Goal: Find specific page/section: Find specific page/section

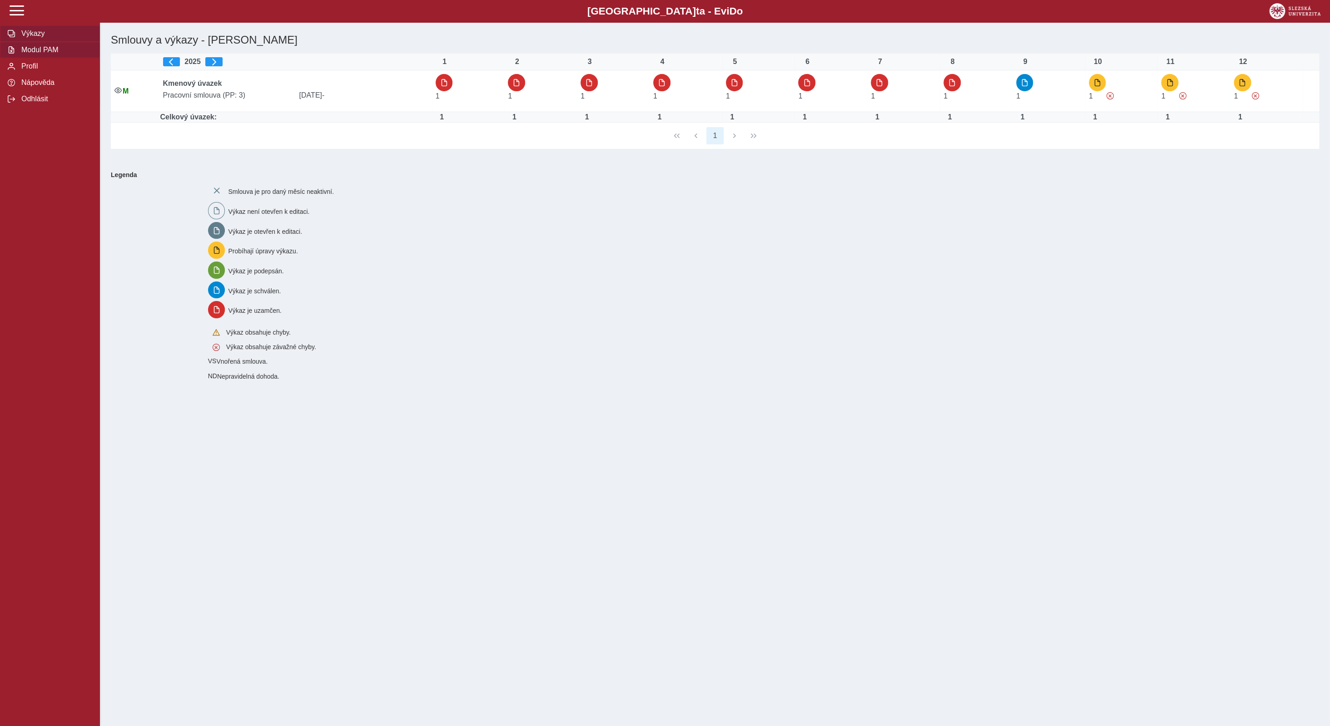
click at [35, 54] on span "Modul PAM" at bounding box center [56, 50] width 74 height 8
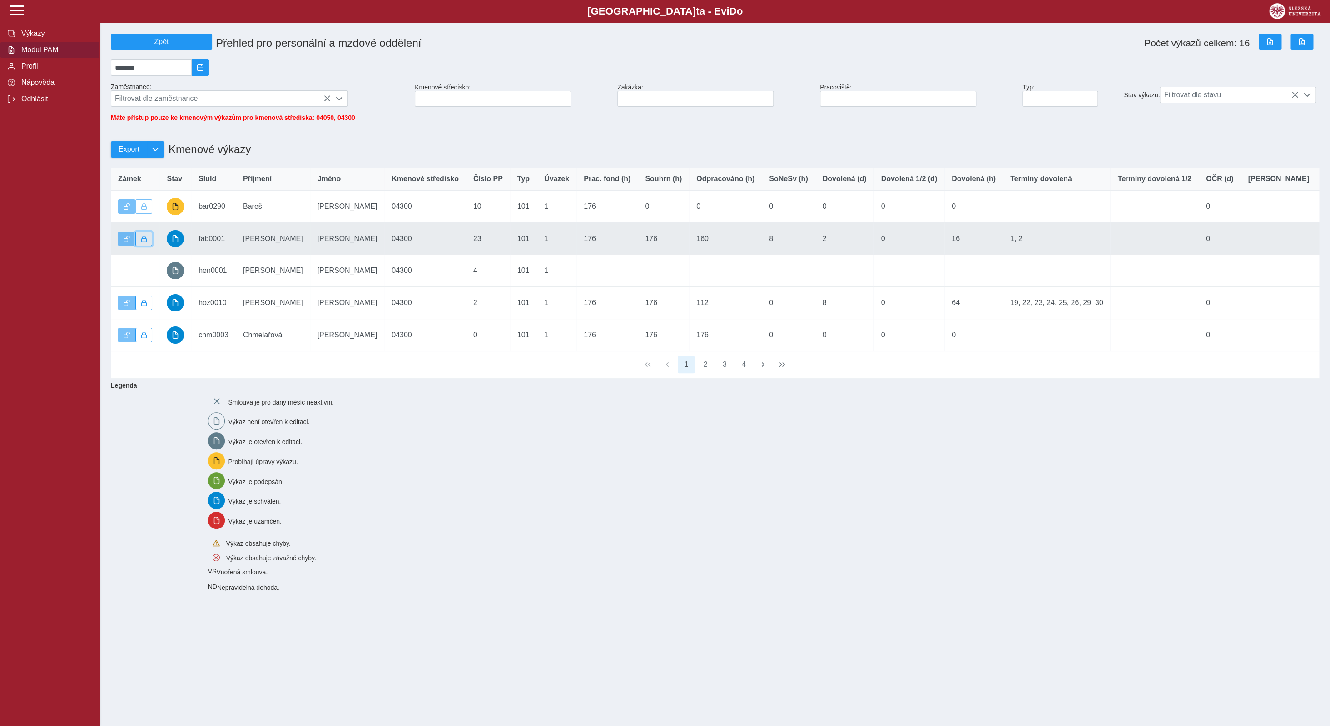
click at [142, 242] on span "button" at bounding box center [144, 239] width 6 height 6
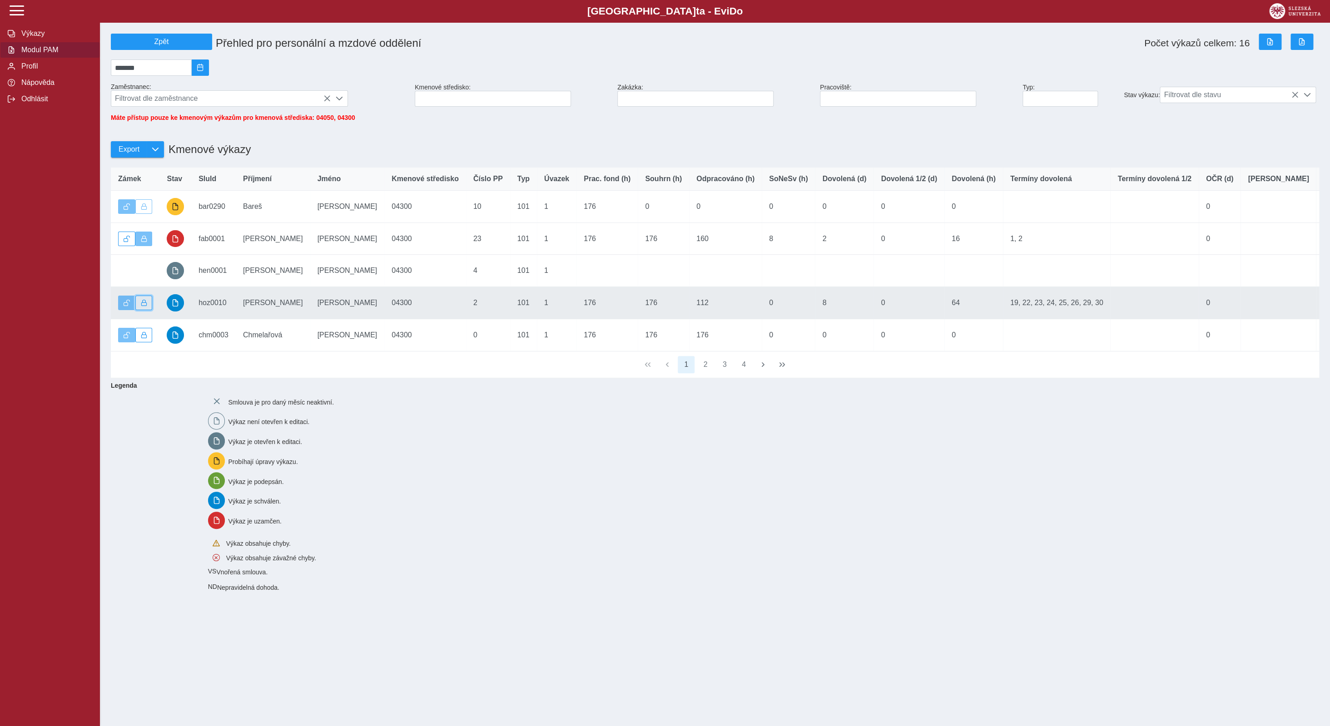
click at [142, 306] on span "button" at bounding box center [144, 303] width 6 height 6
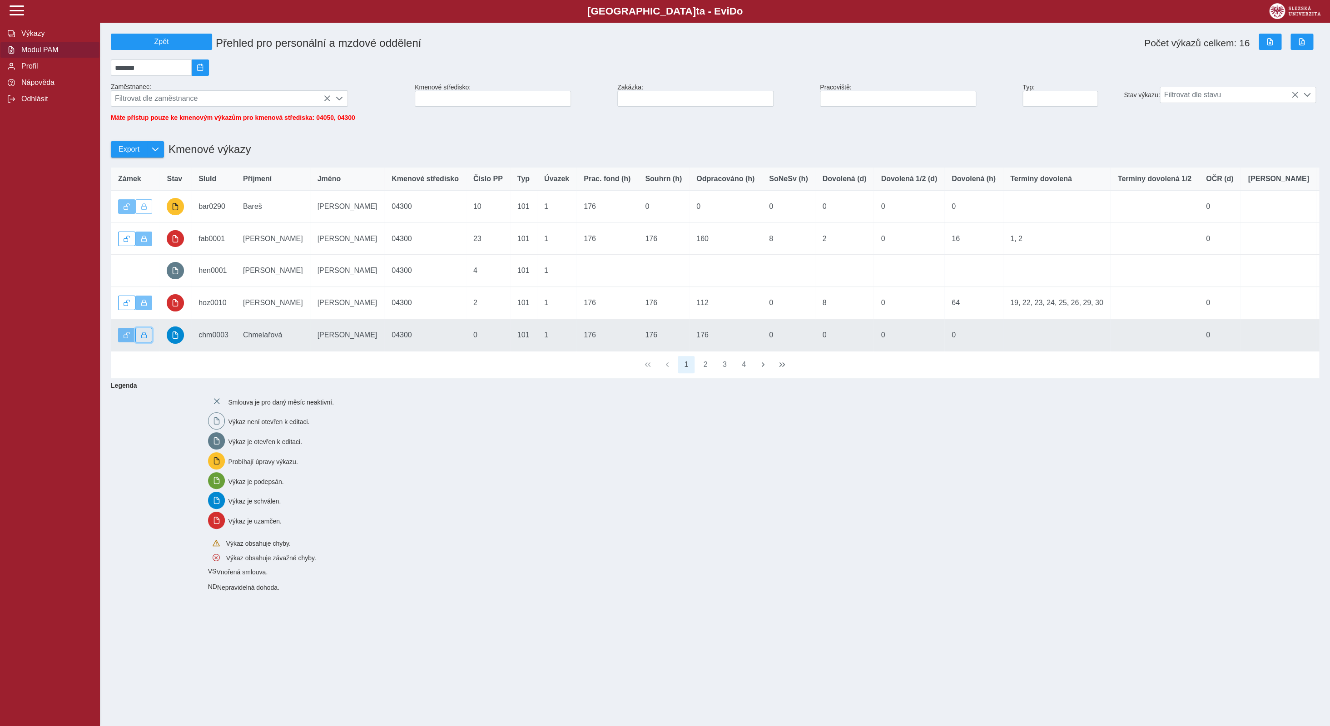
click at [142, 338] on span "button" at bounding box center [144, 335] width 6 height 6
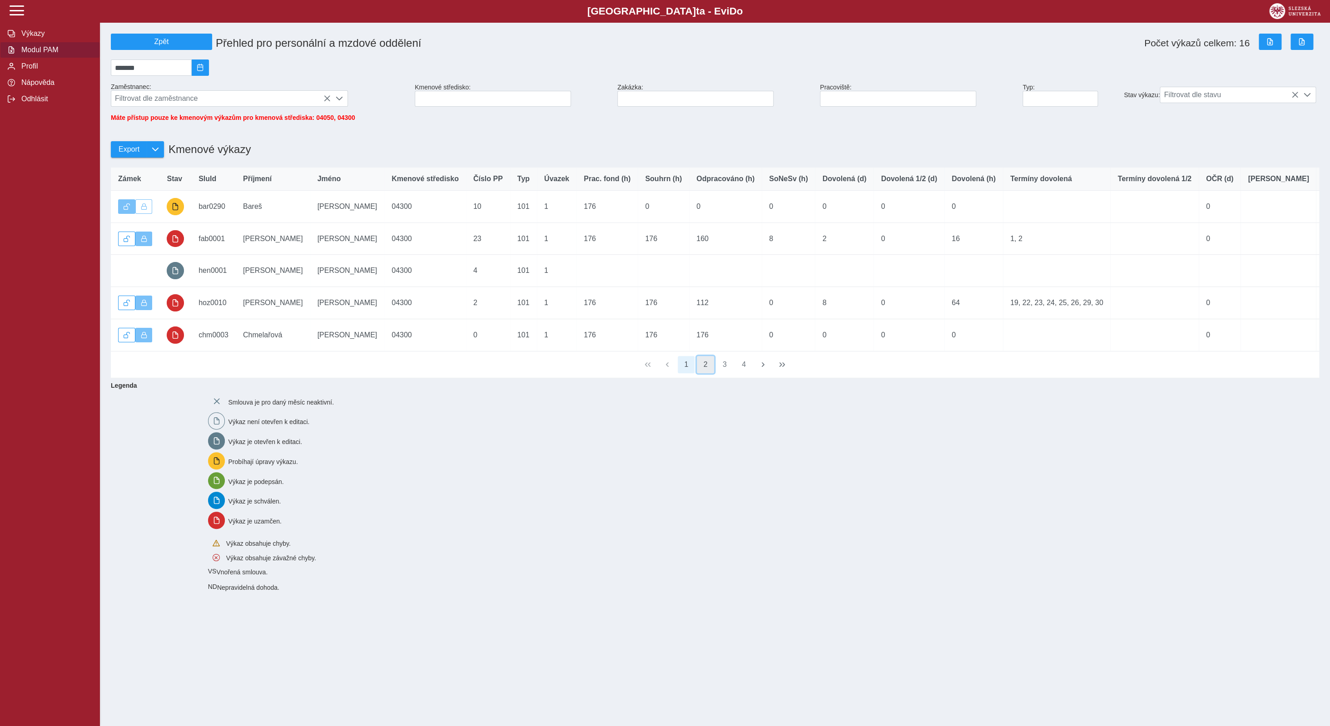
click at [709, 373] on button "2" at bounding box center [705, 364] width 17 height 17
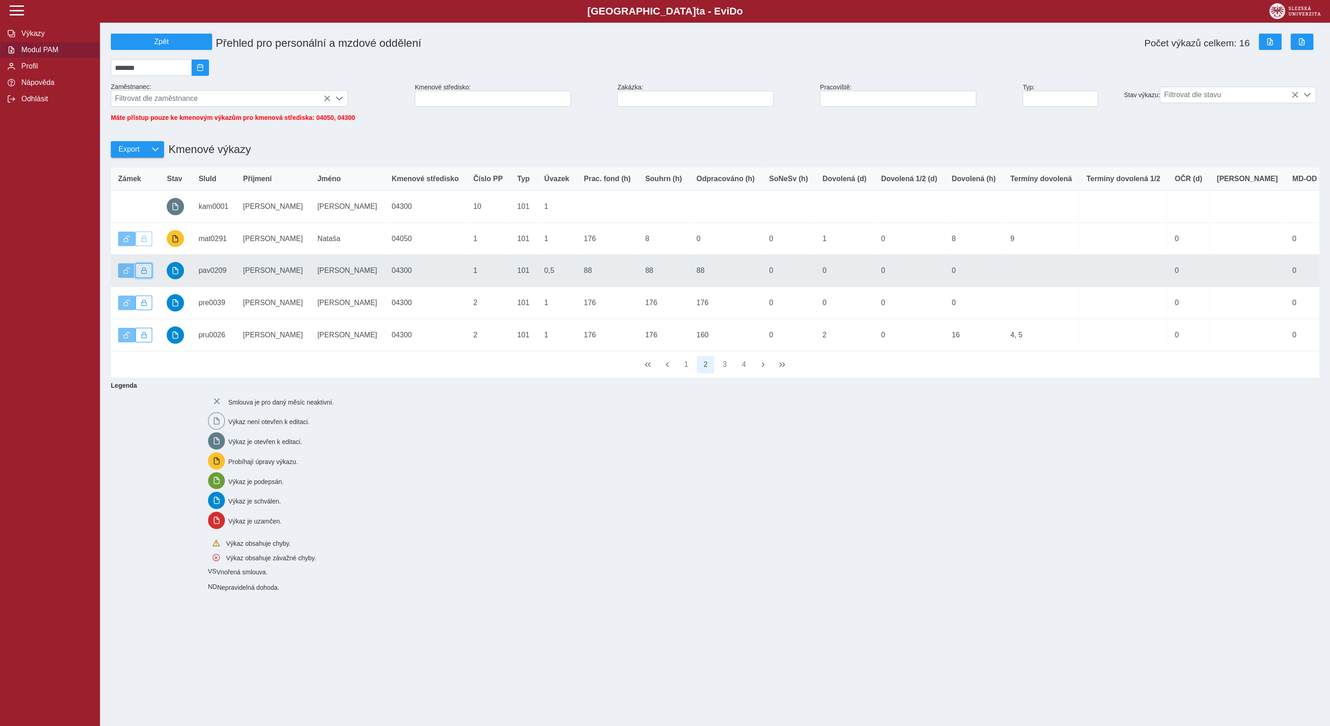
click at [142, 274] on span "button" at bounding box center [144, 270] width 6 height 6
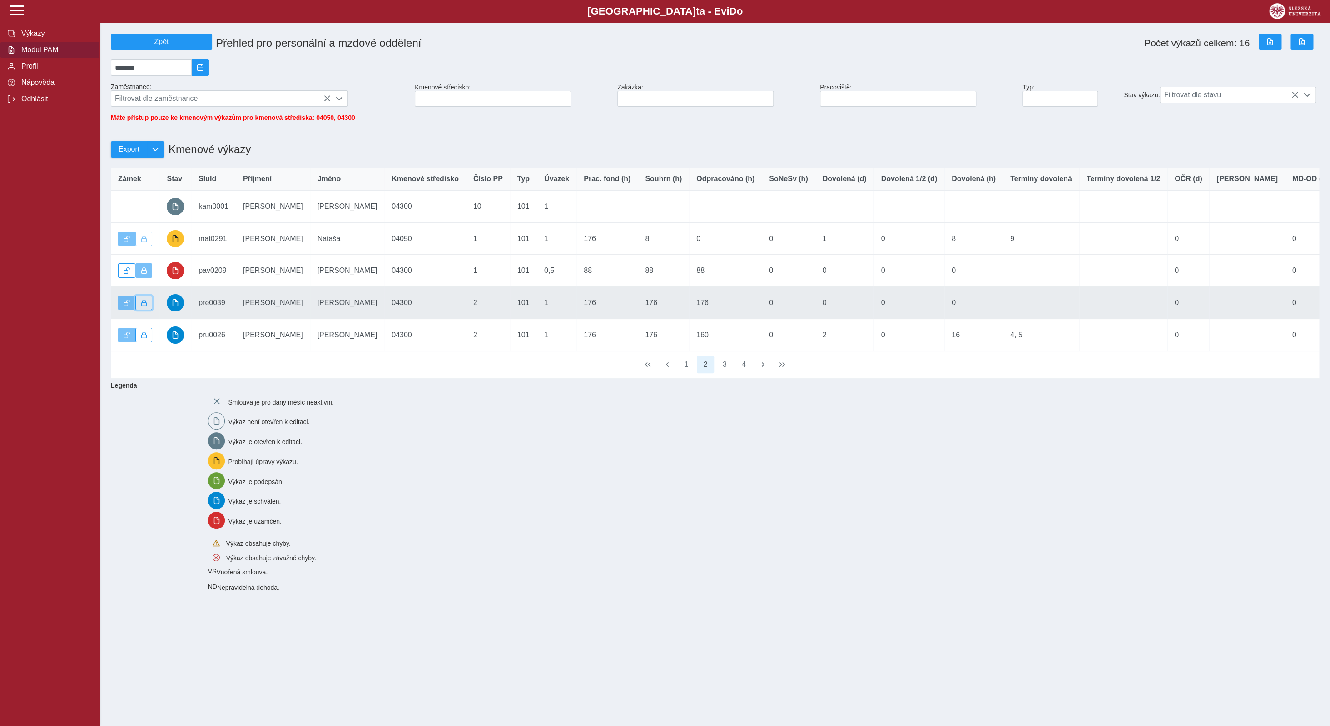
click at [139, 309] on button "button" at bounding box center [143, 303] width 17 height 15
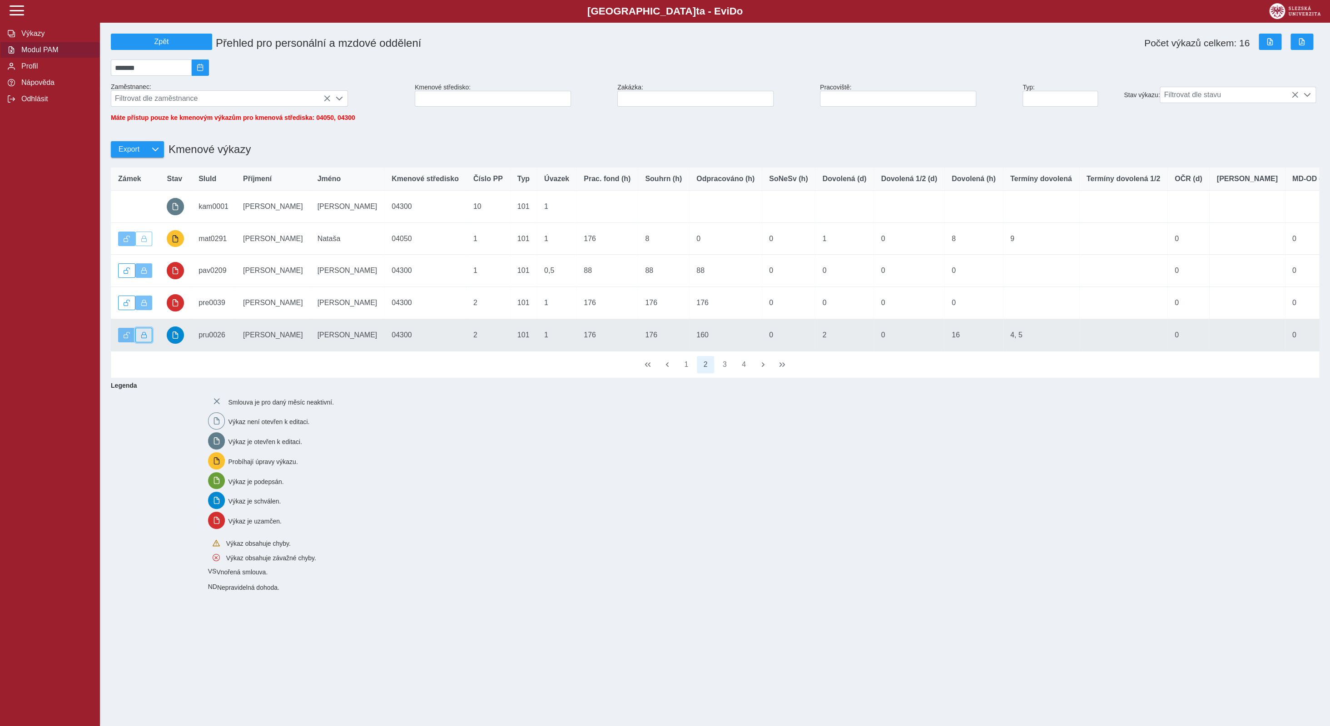
click at [144, 338] on span "button" at bounding box center [144, 335] width 6 height 6
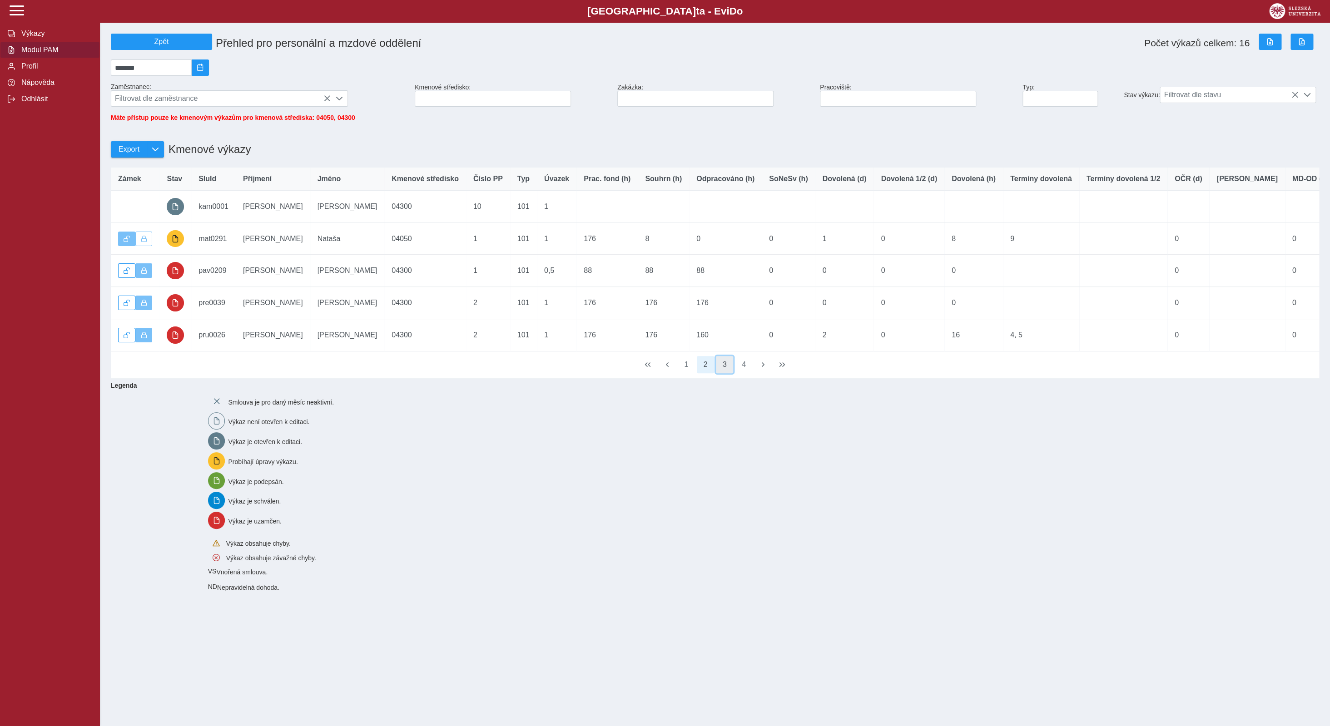
click at [728, 371] on button "3" at bounding box center [724, 364] width 17 height 17
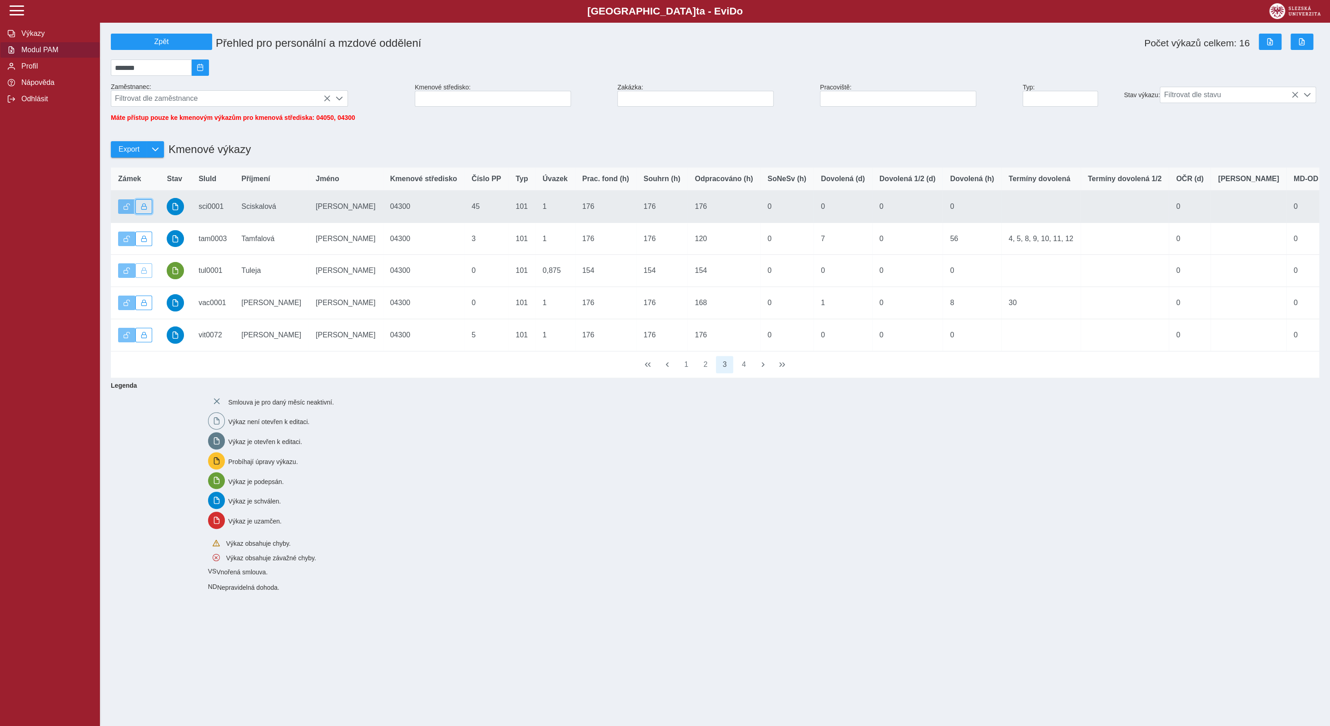
drag, startPoint x: 142, startPoint y: 210, endPoint x: 140, endPoint y: 227, distance: 17.4
click at [141, 210] on span "button" at bounding box center [144, 206] width 6 height 6
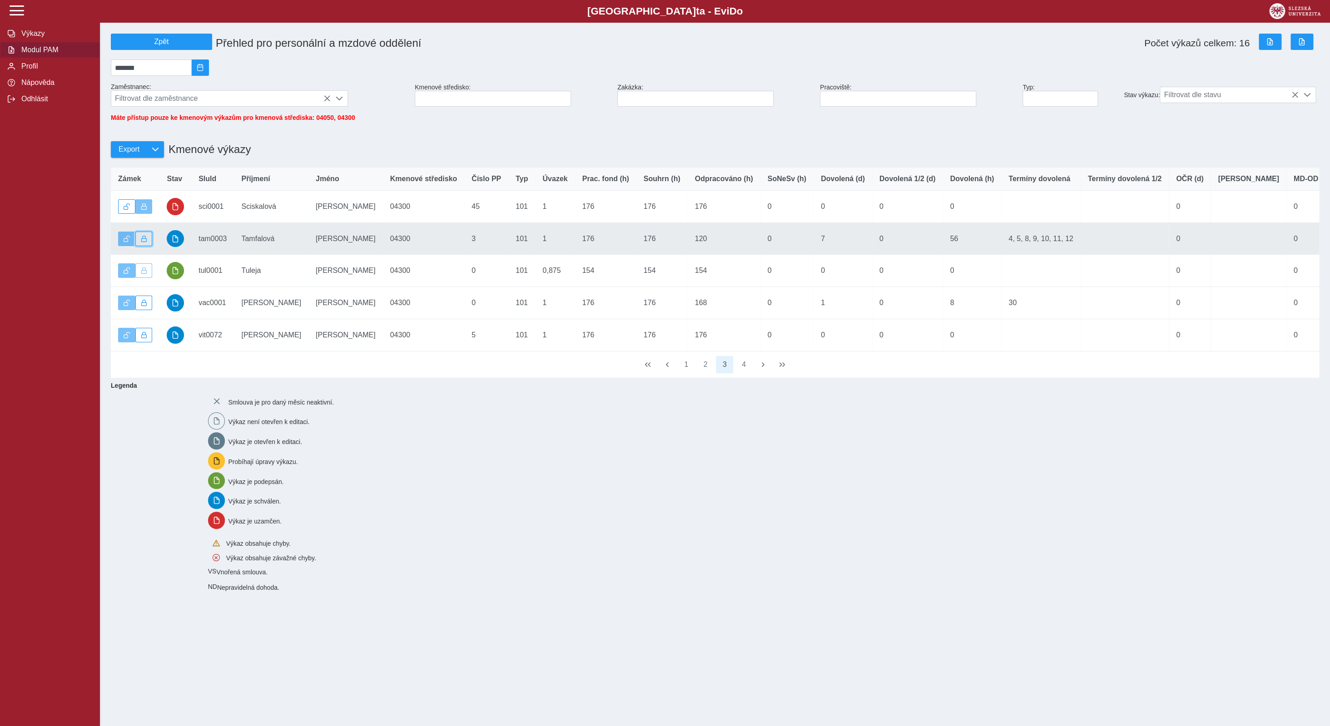
click at [142, 242] on span "button" at bounding box center [144, 239] width 6 height 6
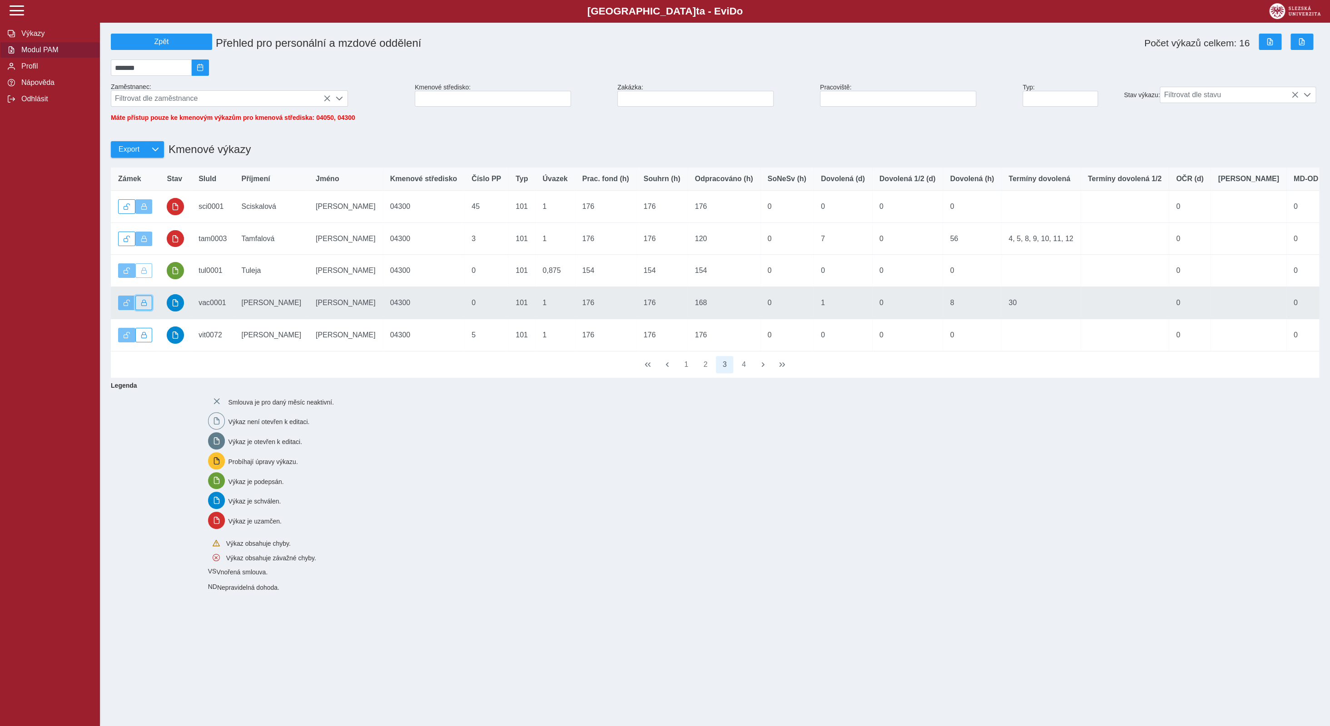
click at [142, 306] on span "button" at bounding box center [144, 303] width 6 height 6
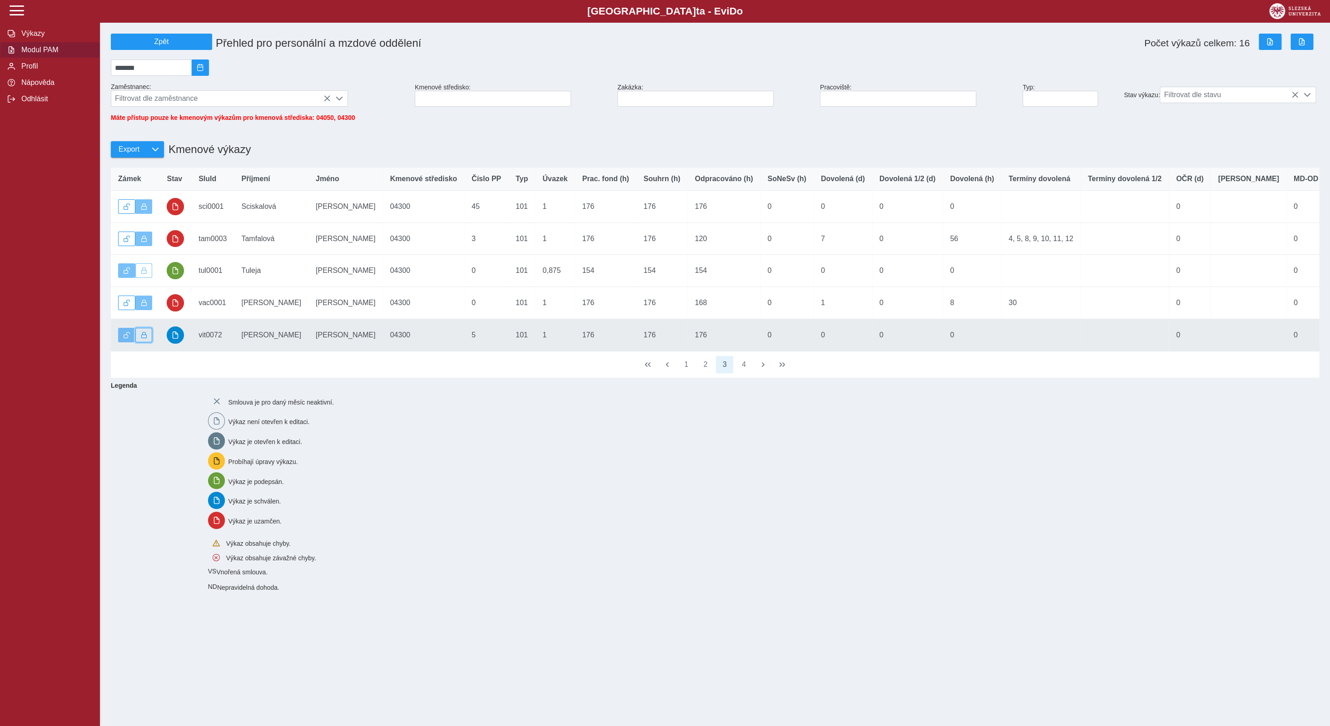
click at [142, 338] on span "button" at bounding box center [144, 335] width 6 height 6
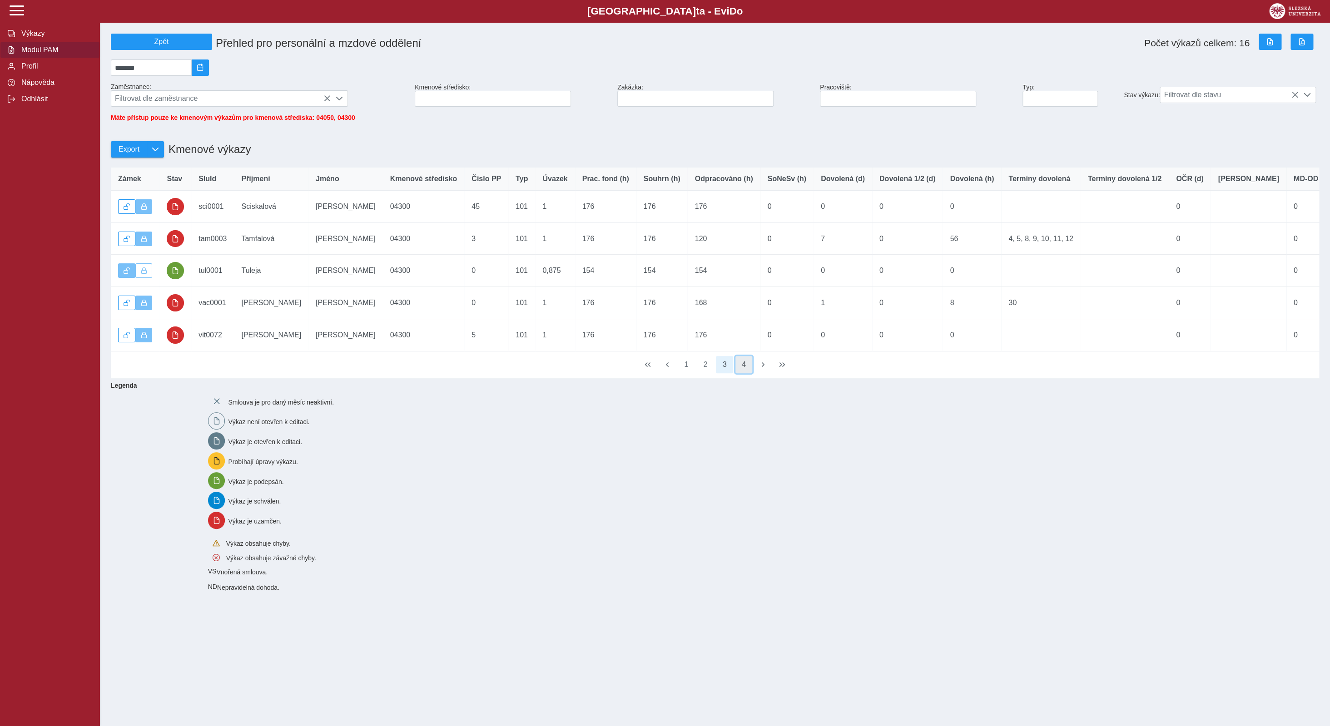
click at [747, 371] on button "4" at bounding box center [743, 364] width 17 height 17
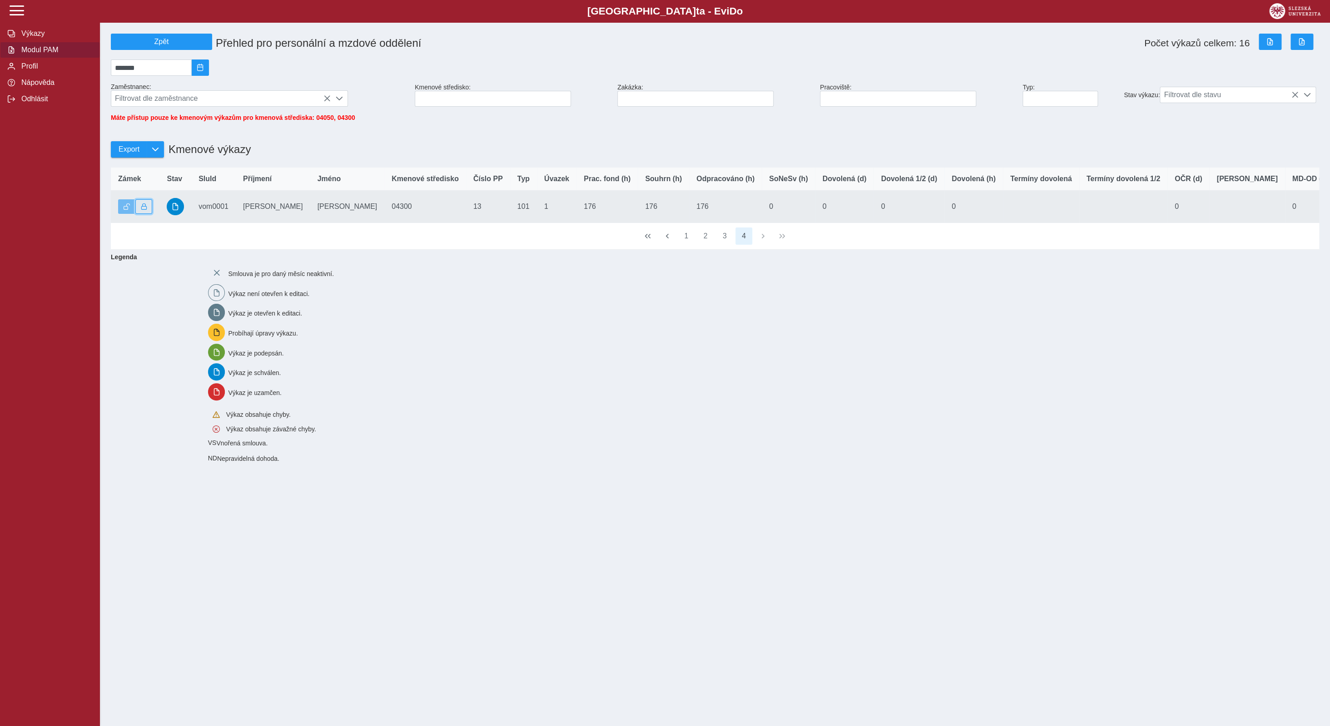
click at [141, 210] on span "button" at bounding box center [144, 206] width 6 height 6
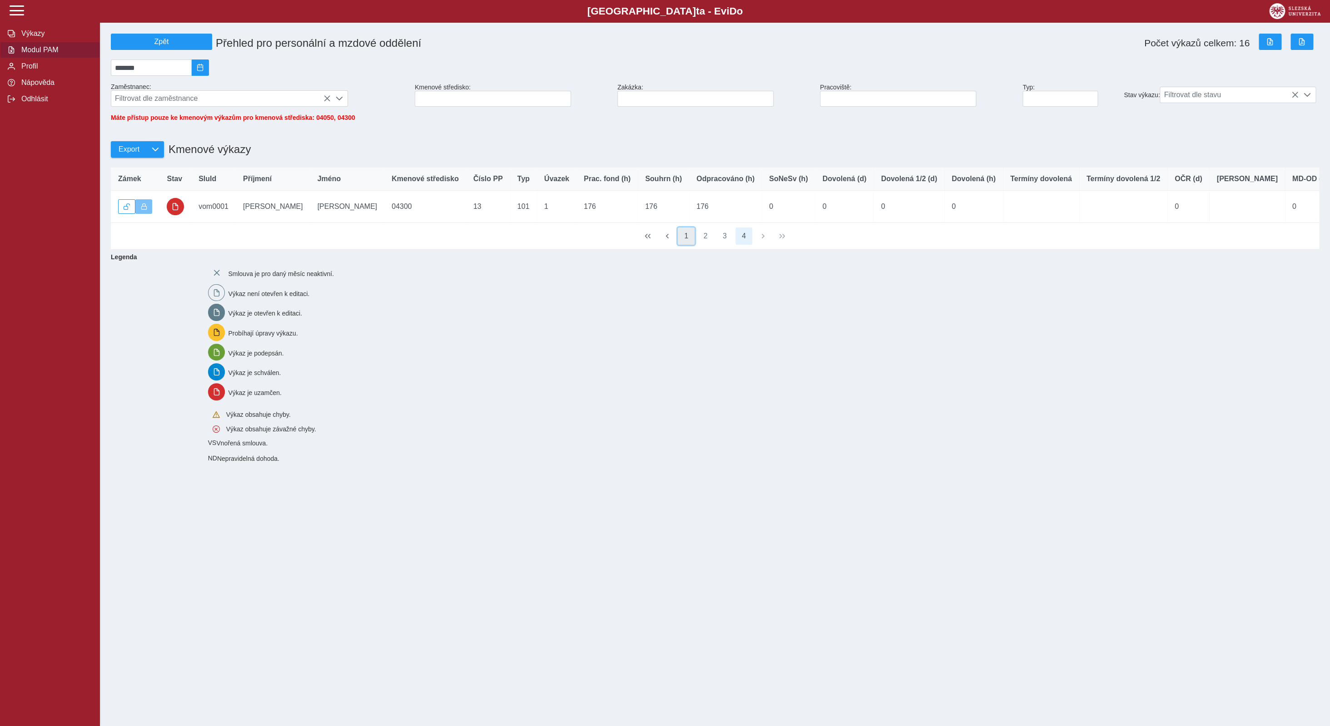
click at [685, 244] on button "1" at bounding box center [685, 235] width 17 height 17
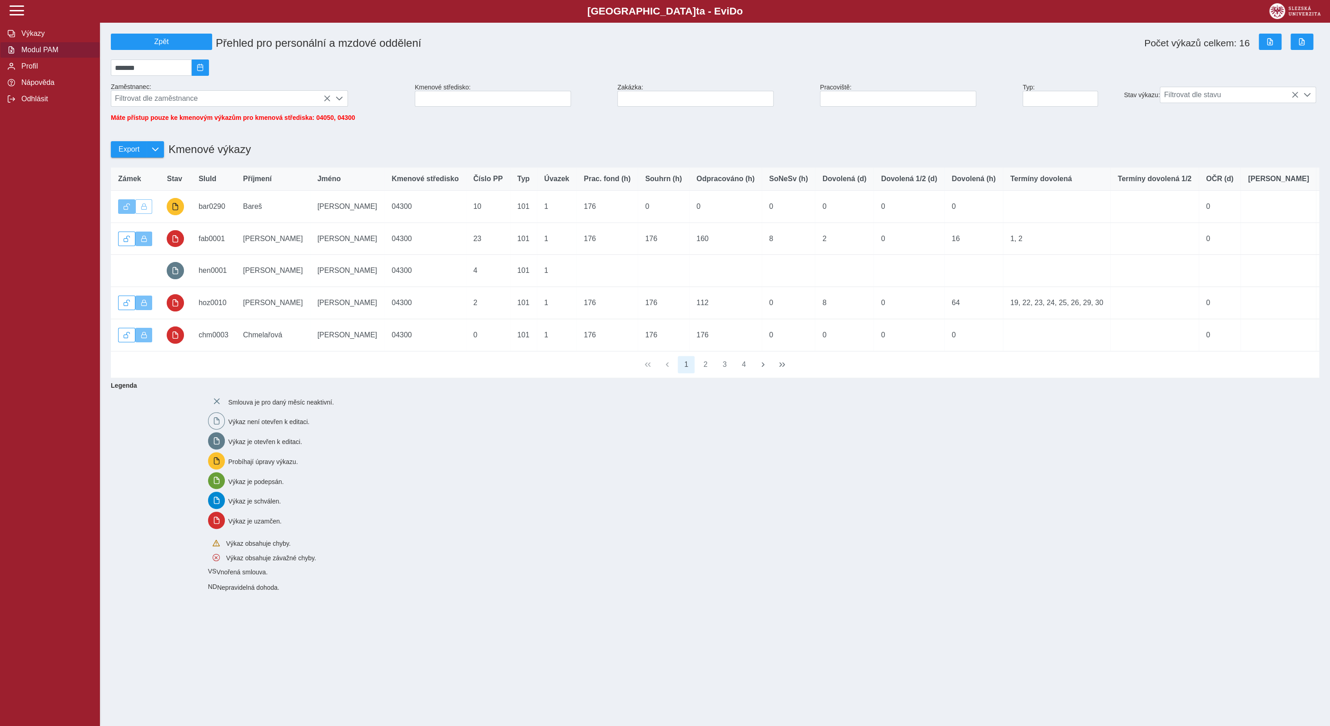
click at [47, 54] on span "Modul PAM" at bounding box center [56, 50] width 74 height 8
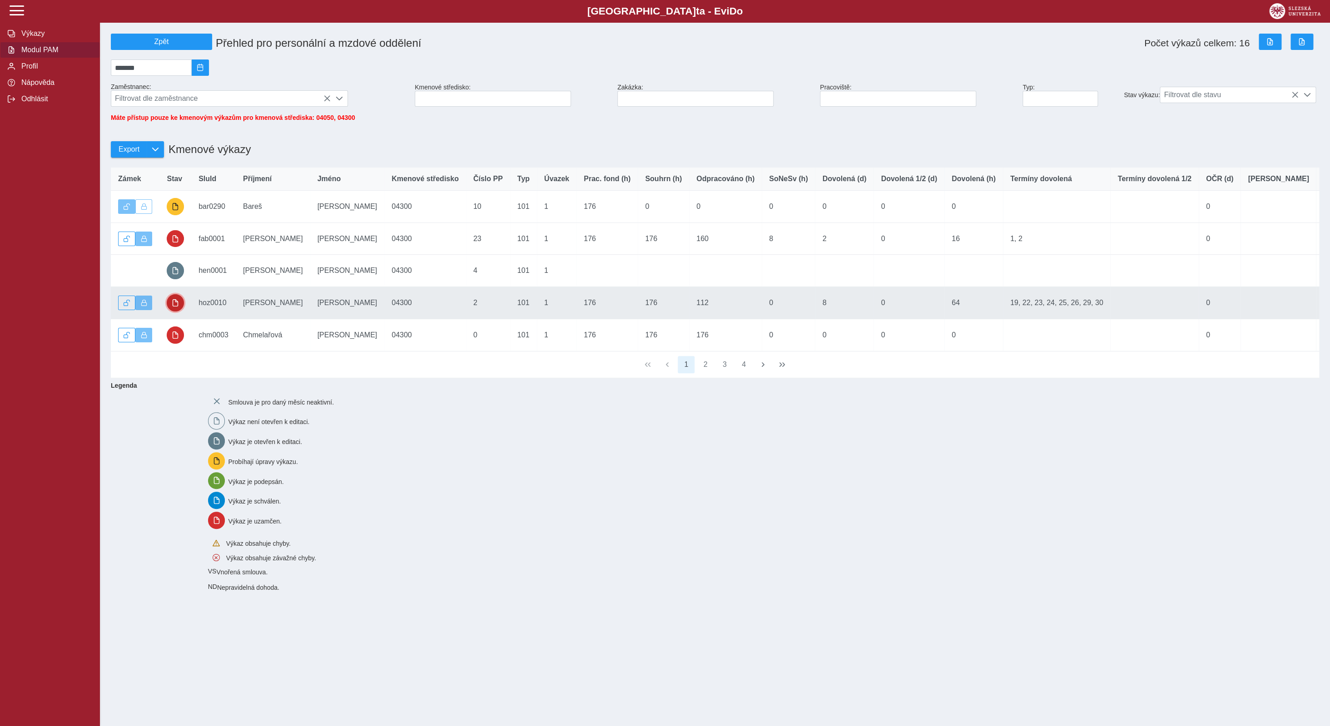
click at [173, 307] on span "button" at bounding box center [175, 302] width 7 height 7
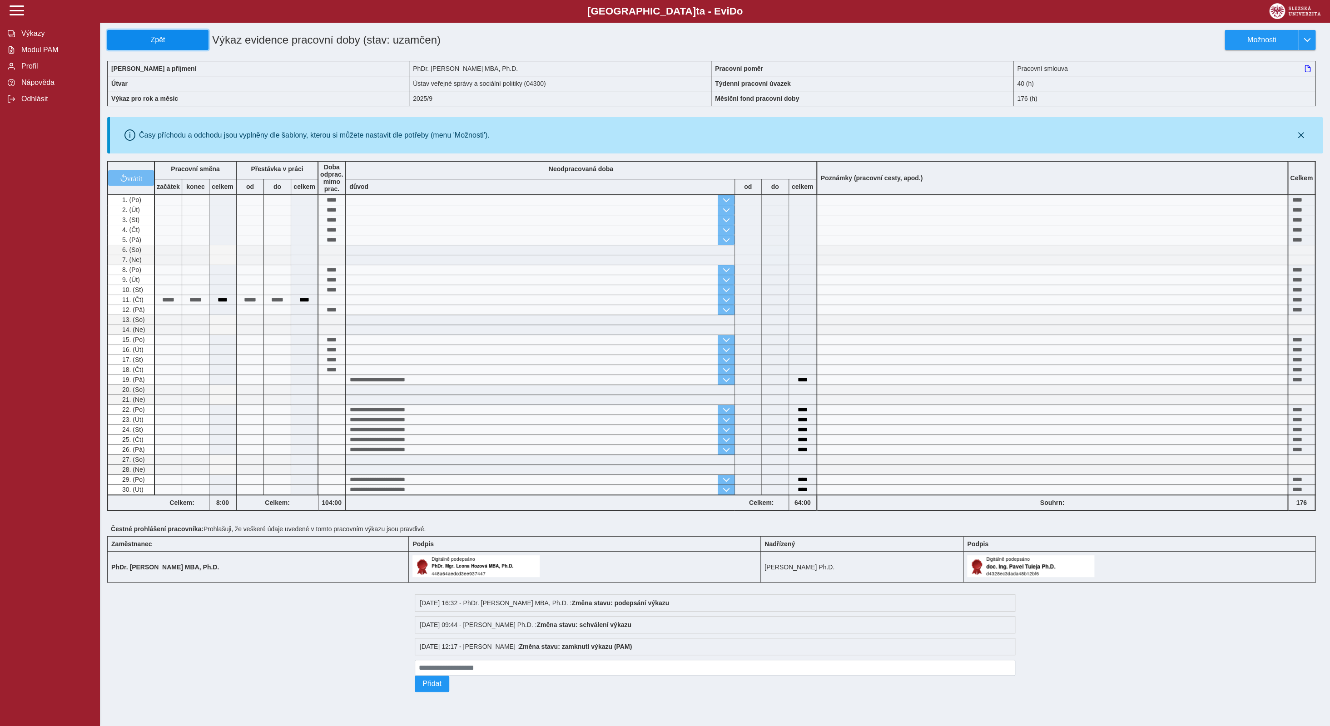
click at [156, 38] on span "Zpět" at bounding box center [157, 40] width 93 height 8
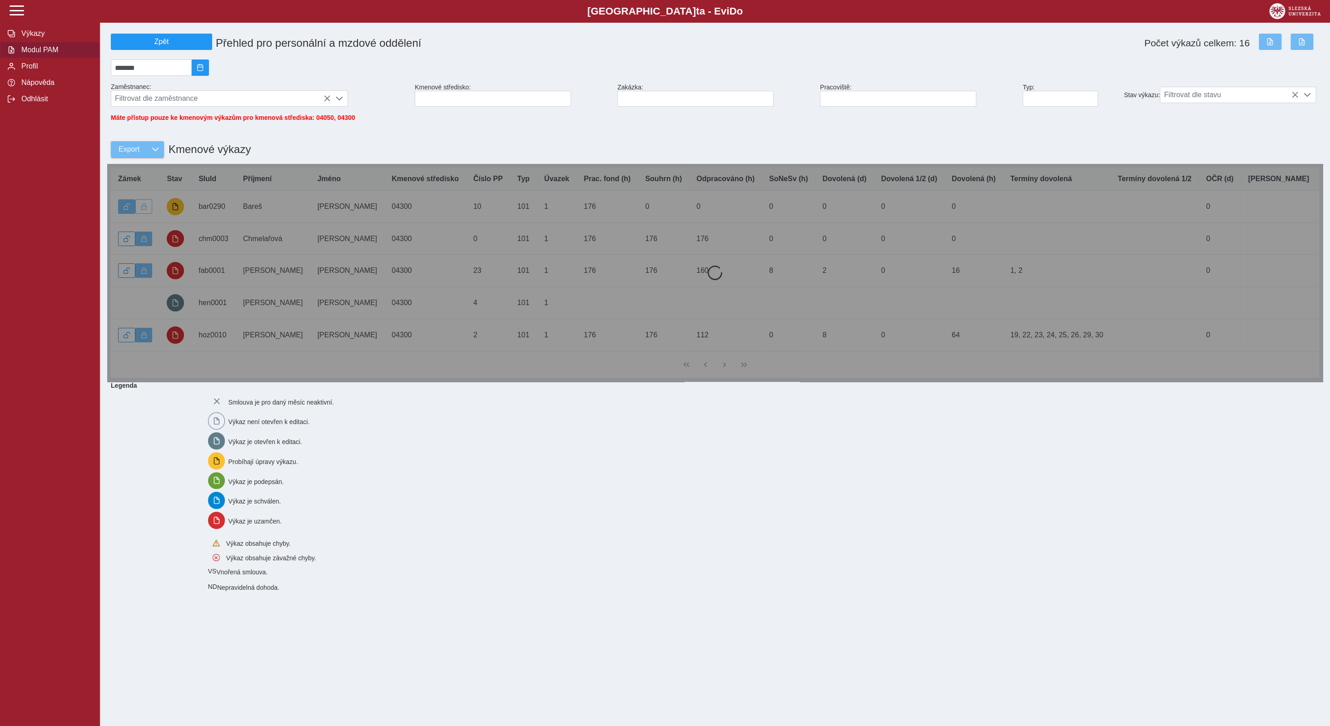
click at [39, 54] on span "Modul PAM" at bounding box center [56, 50] width 74 height 8
